Goal: Find specific page/section: Find specific page/section

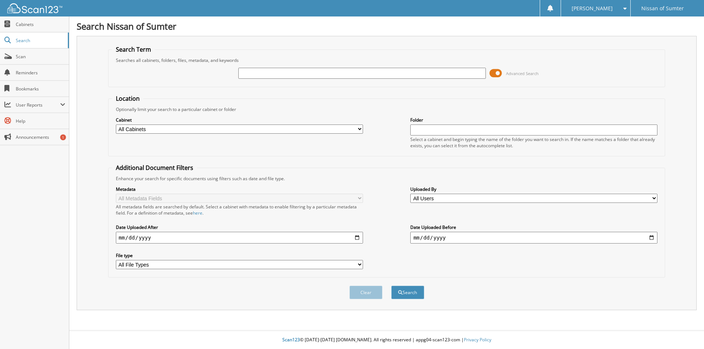
click at [263, 74] on input "text" at bounding box center [361, 73] width 247 height 11
type input "P4881"
click at [391, 286] on button "Search" at bounding box center [407, 293] width 33 height 14
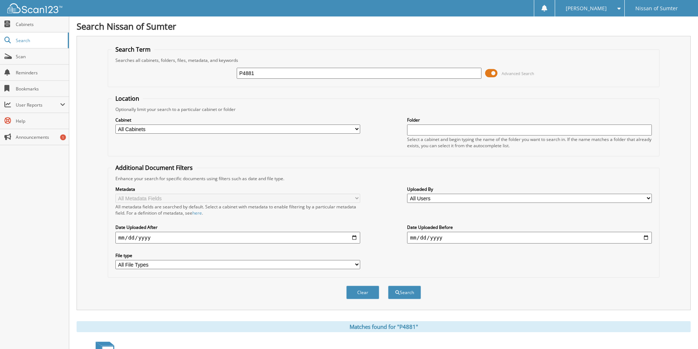
click at [269, 76] on input "P4881" at bounding box center [359, 73] width 245 height 11
click at [269, 75] on input "P4881" at bounding box center [359, 73] width 245 height 11
type input "P4956"
click at [410, 293] on button "Search" at bounding box center [404, 293] width 33 height 14
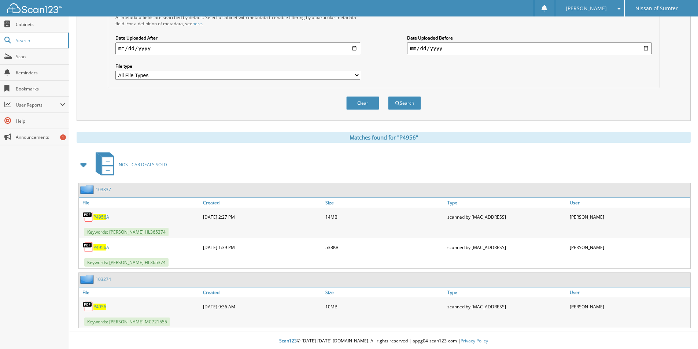
scroll to position [191, 0]
click at [102, 305] on span "P4956" at bounding box center [99, 306] width 13 height 6
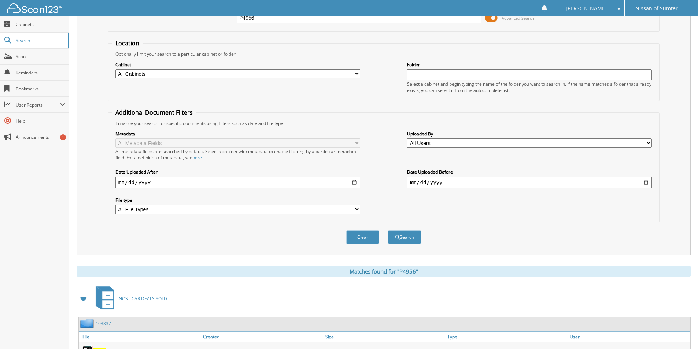
scroll to position [0, 0]
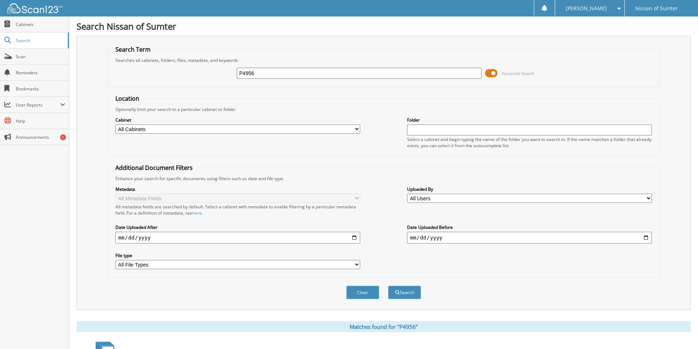
click at [263, 73] on input "P4956" at bounding box center [359, 73] width 245 height 11
type input "23410"
click at [388, 286] on button "Search" at bounding box center [404, 293] width 33 height 14
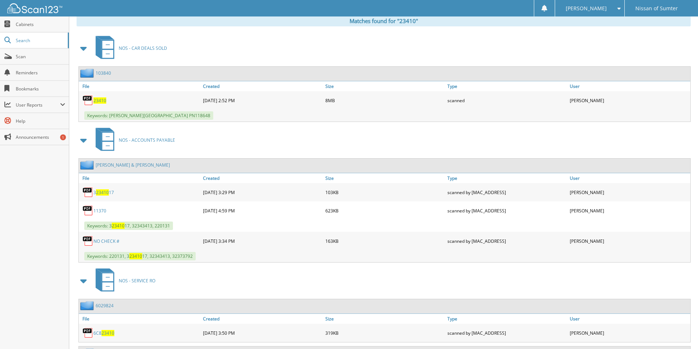
scroll to position [293, 0]
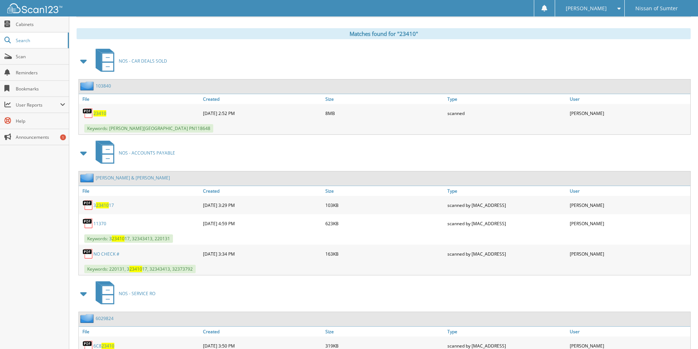
click at [101, 114] on span "23410" at bounding box center [99, 113] width 13 height 6
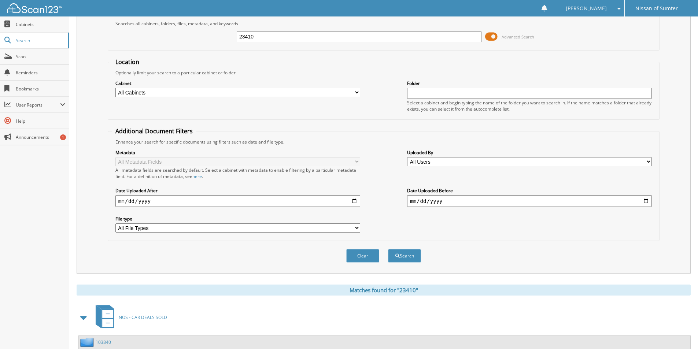
scroll to position [0, 0]
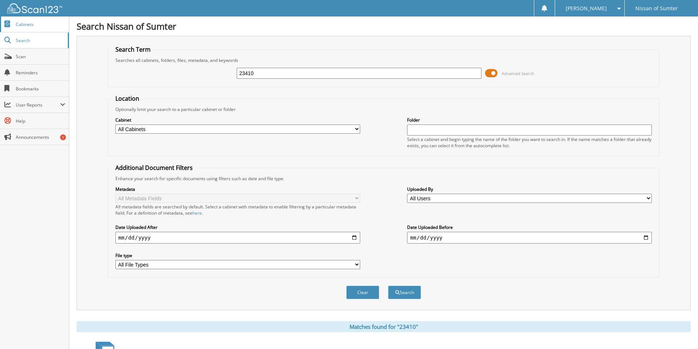
click at [30, 25] on span "Cabinets" at bounding box center [40, 24] width 49 height 6
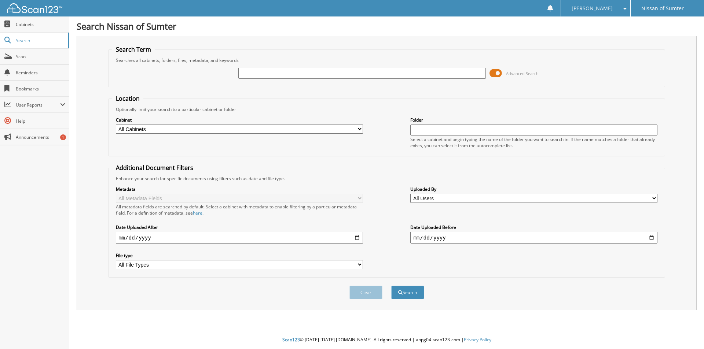
click at [310, 78] on input "text" at bounding box center [361, 73] width 247 height 11
type input "P5543"
click at [391, 286] on button "Search" at bounding box center [407, 293] width 33 height 14
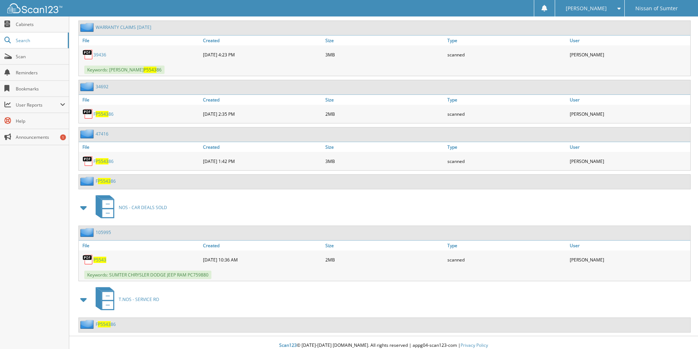
scroll to position [358, 0]
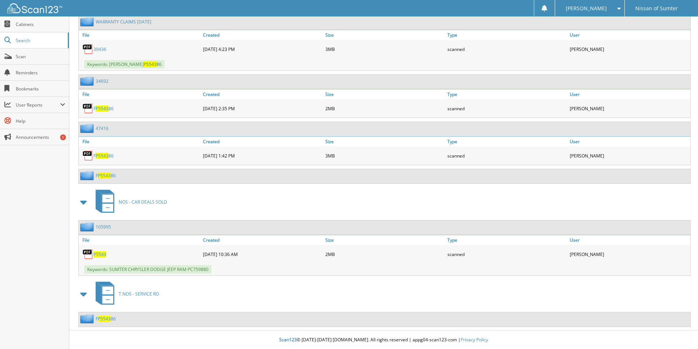
click at [99, 254] on span "P5543" at bounding box center [99, 255] width 13 height 6
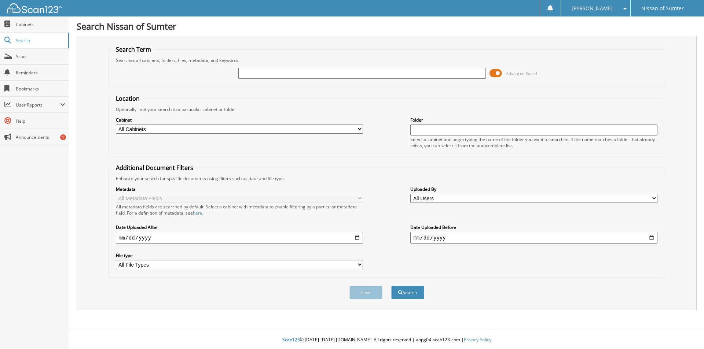
click at [258, 74] on input "text" at bounding box center [361, 73] width 247 height 11
type input "24158"
click at [391, 286] on button "Search" at bounding box center [407, 293] width 33 height 14
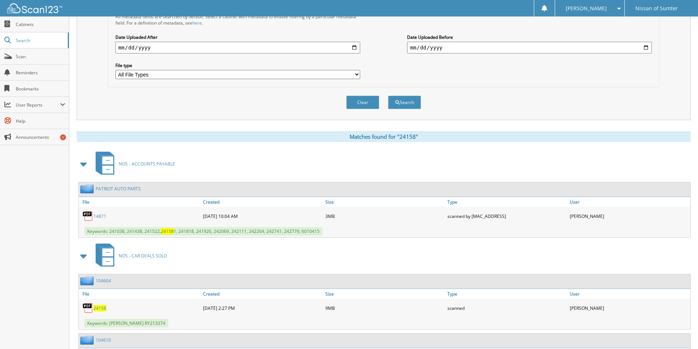
scroll to position [330, 0]
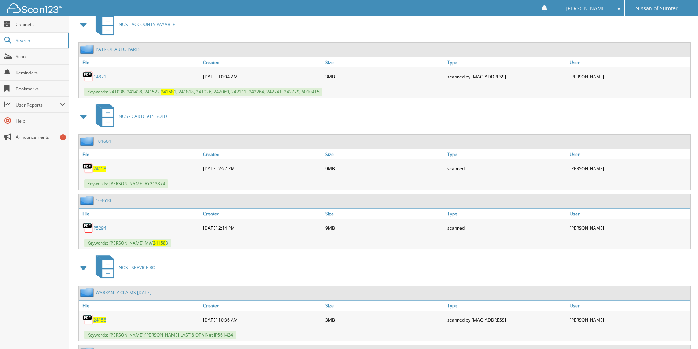
click at [100, 169] on span "24158" at bounding box center [99, 169] width 13 height 6
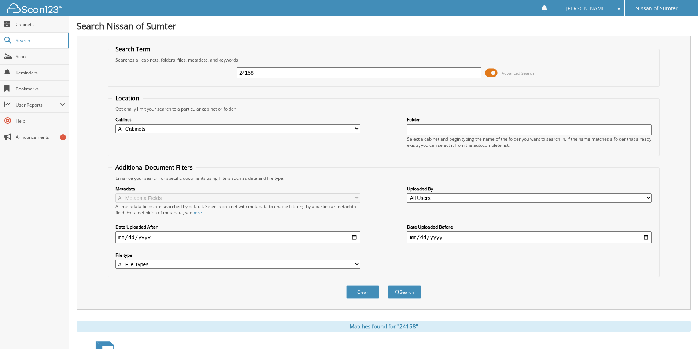
scroll to position [0, 0]
click at [296, 73] on input "24158" at bounding box center [359, 73] width 245 height 11
